Goal: Find specific page/section: Find specific page/section

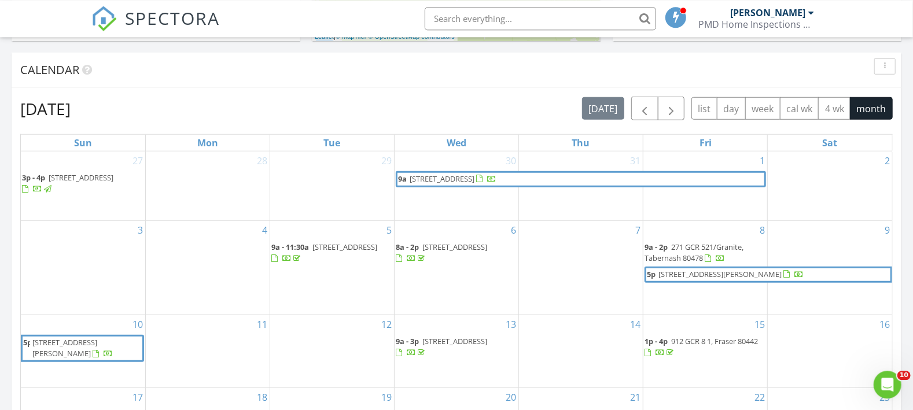
scroll to position [562, 0]
click at [488, 15] on input "text" at bounding box center [541, 18] width 232 height 23
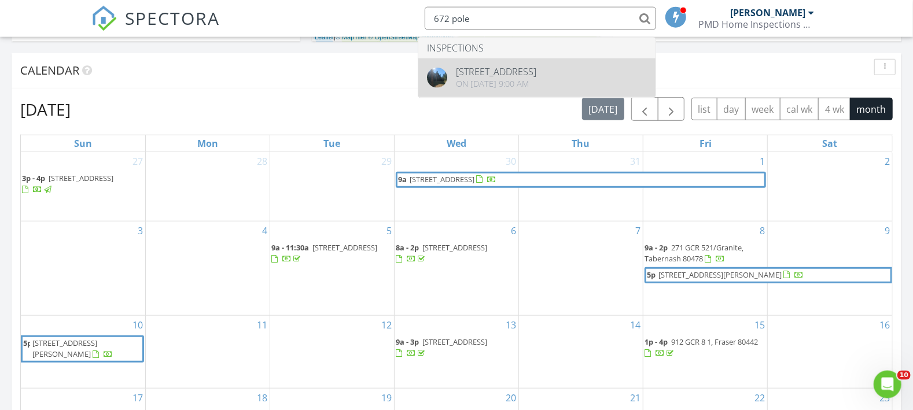
type input "672 pole"
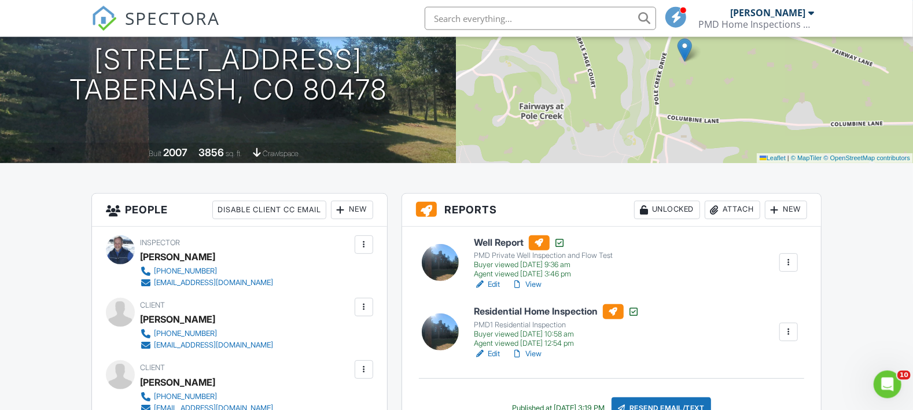
scroll to position [159, 0]
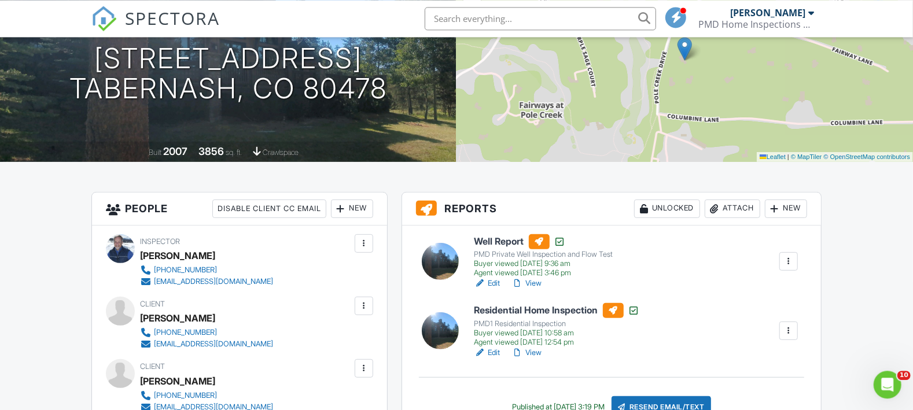
click at [497, 240] on h6 "Well Report" at bounding box center [544, 241] width 139 height 15
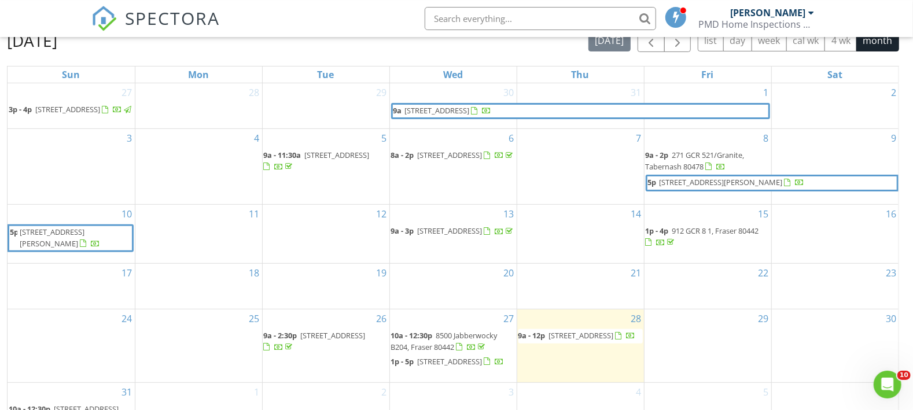
scroll to position [131, 0]
click at [596, 335] on span "490 Kings Crossing Rd 631 - 633, Winter Park 80482" at bounding box center [581, 335] width 65 height 10
